Goal: Navigation & Orientation: Find specific page/section

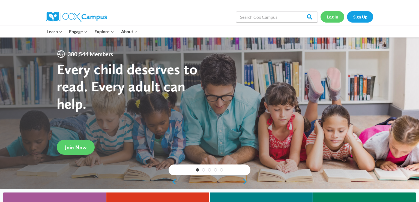
click at [334, 16] on link "Log In" at bounding box center [332, 16] width 24 height 11
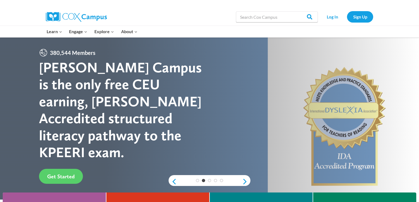
click at [273, 25] on div "Search in https://coxcampus.org/ Search Search" at bounding box center [277, 16] width 82 height 17
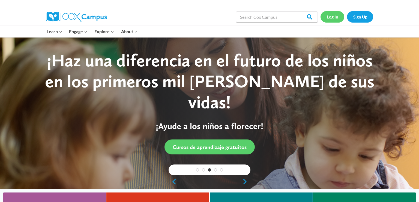
click at [329, 14] on link "Log In" at bounding box center [332, 16] width 24 height 11
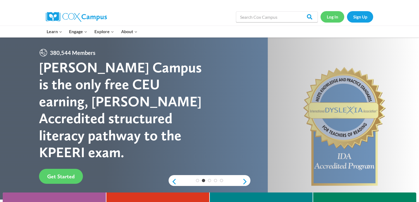
click at [334, 15] on link "Log In" at bounding box center [332, 16] width 24 height 11
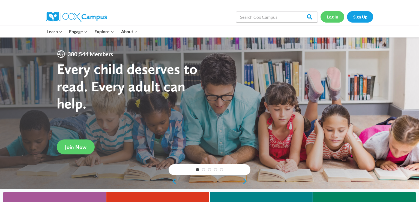
click at [337, 20] on link "Log In" at bounding box center [332, 16] width 24 height 11
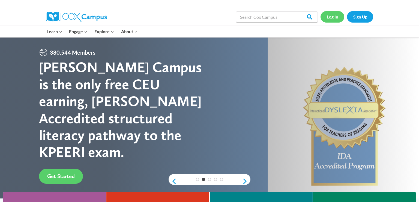
click at [336, 15] on link "Log In" at bounding box center [332, 16] width 24 height 11
